Goal: Transaction & Acquisition: Download file/media

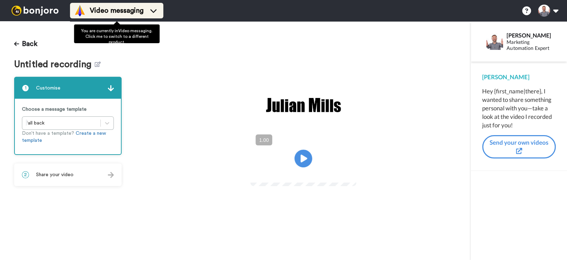
click at [108, 9] on span "Video messaging" at bounding box center [117, 11] width 54 height 10
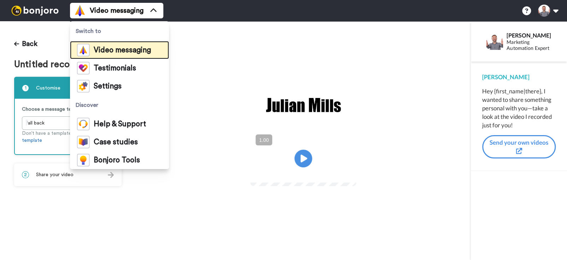
click at [116, 51] on span "Video messaging" at bounding box center [122, 50] width 57 height 7
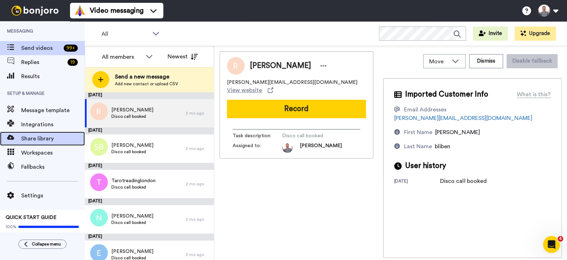
click at [43, 139] on span "Share library" at bounding box center [53, 138] width 64 height 8
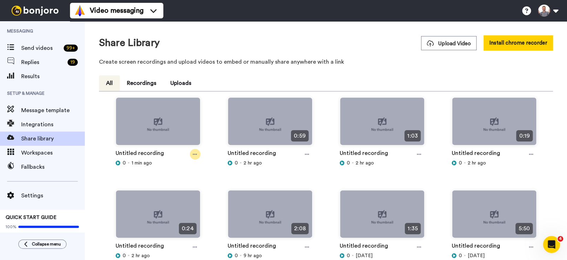
click at [195, 154] on icon at bounding box center [195, 154] width 4 height 1
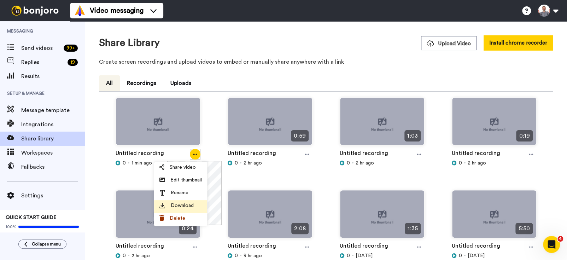
click at [186, 203] on span "Download" at bounding box center [182, 205] width 23 height 7
